Goal: Information Seeking & Learning: Learn about a topic

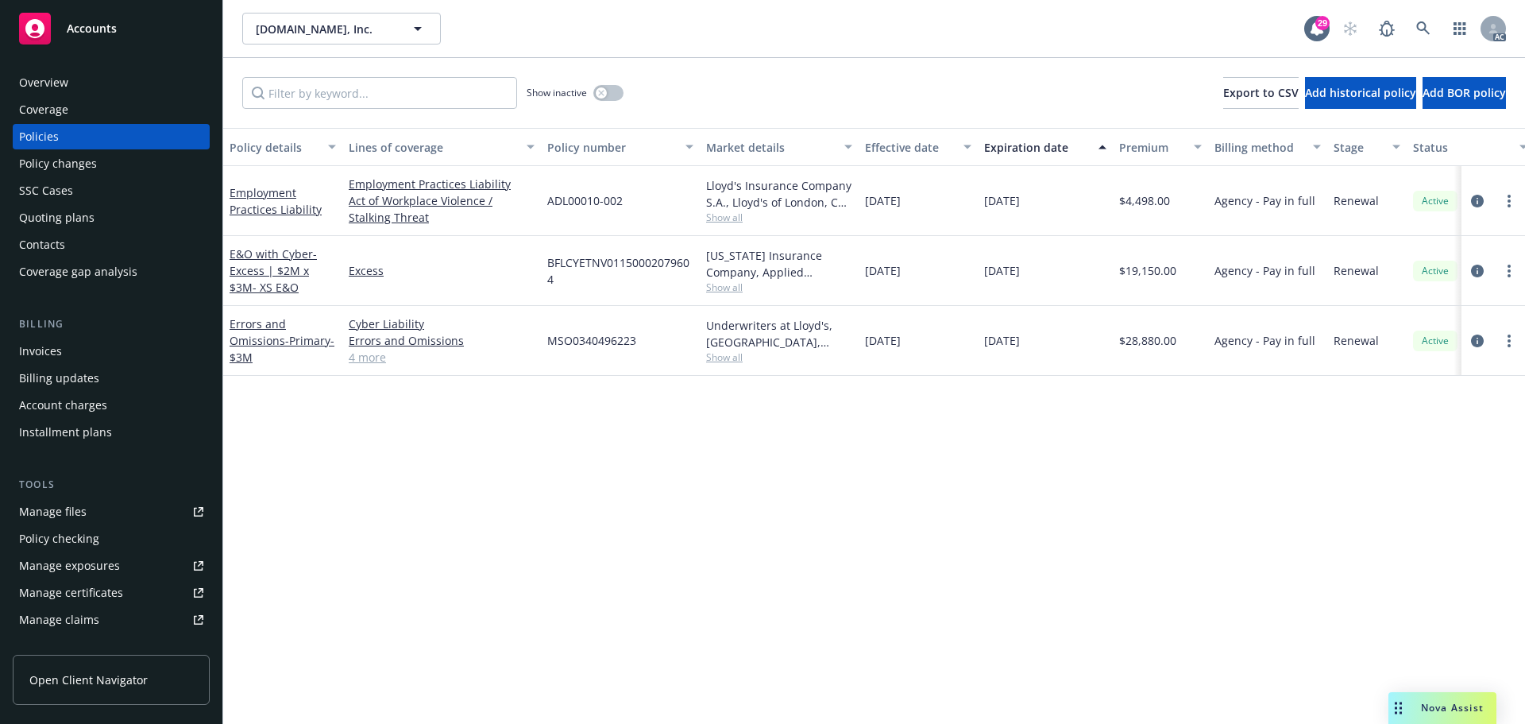
click at [723, 219] on span "Show all" at bounding box center [779, 218] width 146 height 14
click at [553, 535] on div "Policy details Lines of coverage Policy number Market details Effective date Ex…" at bounding box center [874, 426] width 1302 height 596
click at [724, 284] on span "Show all" at bounding box center [779, 287] width 146 height 14
click at [1042, 452] on div "Policy details Lines of coverage Policy number Market details Effective date Ex…" at bounding box center [874, 426] width 1302 height 596
click at [737, 362] on span "Show all" at bounding box center [779, 357] width 146 height 14
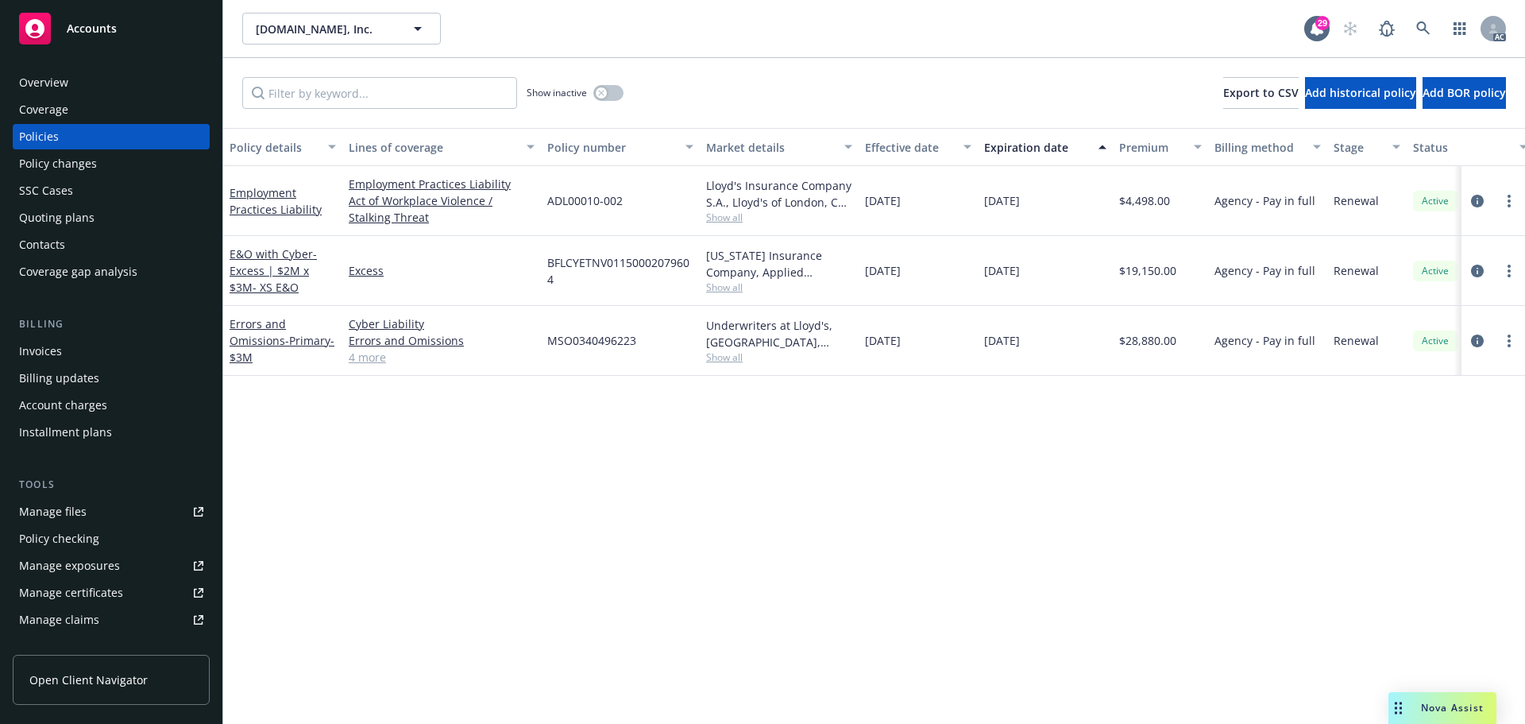
drag, startPoint x: 448, startPoint y: 415, endPoint x: 445, endPoint y: 128, distance: 286.8
click at [448, 412] on div "Policy details Lines of coverage Policy number Market details Effective date Ex…" at bounding box center [874, 426] width 1302 height 596
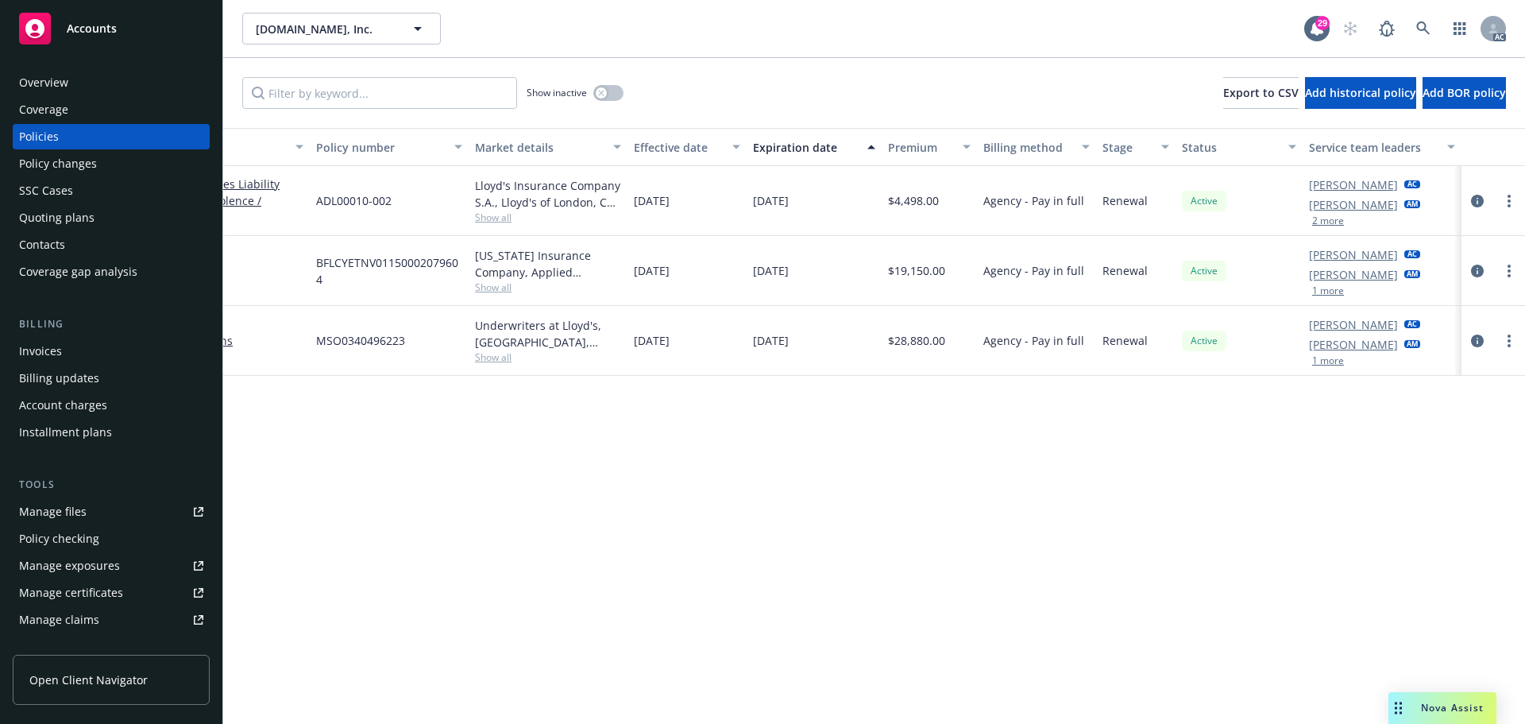
click at [1340, 225] on button "2 more" at bounding box center [1329, 221] width 32 height 10
